Goal: Find specific page/section: Find specific page/section

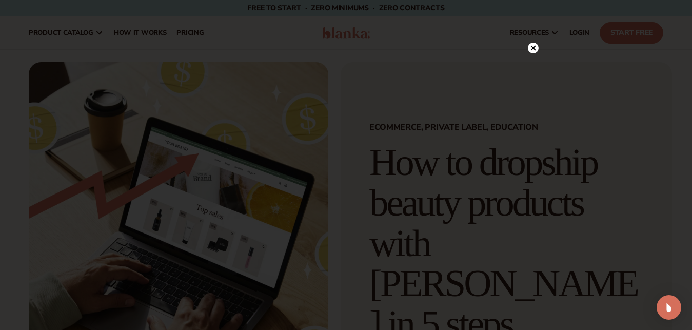
click at [529, 53] on icon at bounding box center [533, 48] width 11 height 11
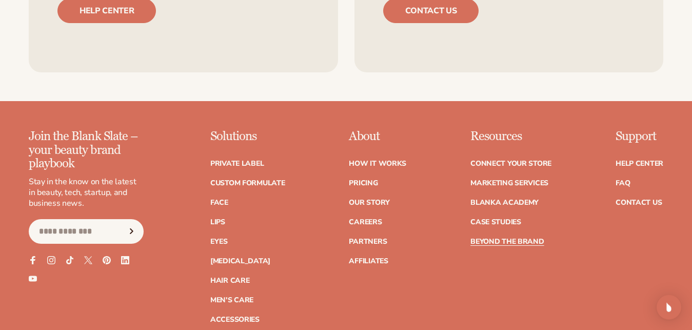
scroll to position [4571, 0]
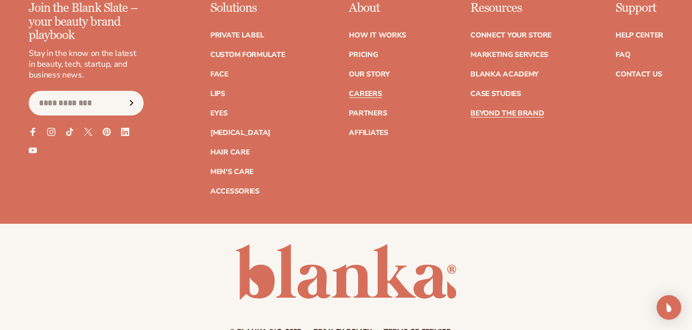
click at [371, 90] on link "Careers" at bounding box center [365, 93] width 33 height 7
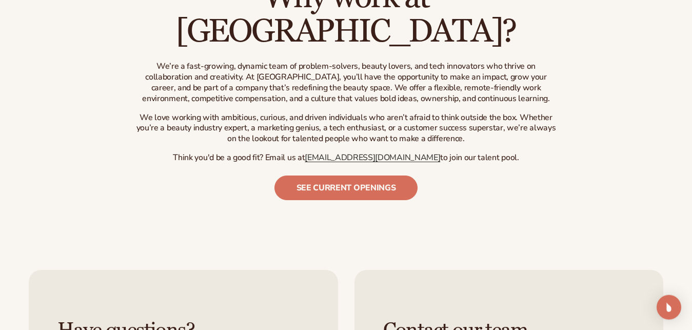
scroll to position [482, 0]
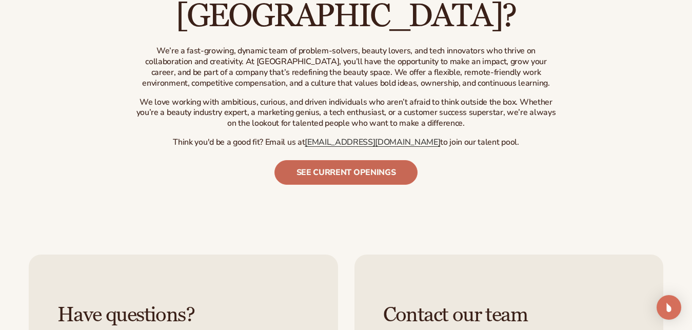
click at [384, 160] on link "See current openings" at bounding box center [347, 172] width 144 height 25
